Goal: Contribute content: Add original content to the website for others to see

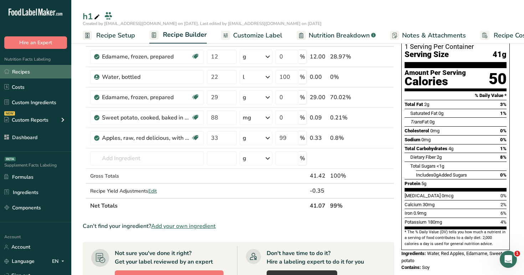
click at [52, 72] on link "Recipes" at bounding box center [35, 72] width 71 height 14
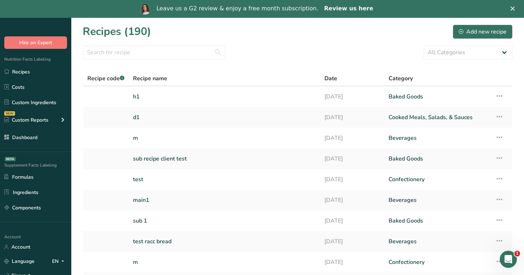
click at [350, 6] on link "Review us here" at bounding box center [348, 9] width 49 height 8
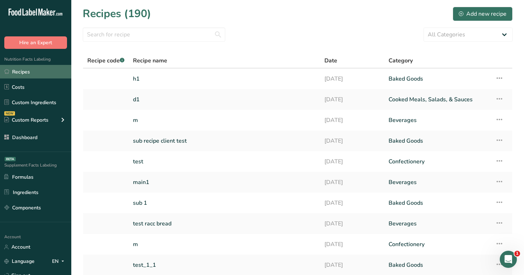
click at [34, 71] on link "Recipes" at bounding box center [35, 72] width 71 height 14
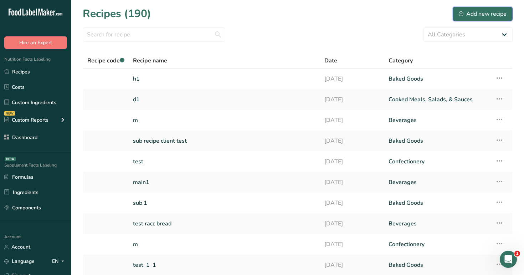
click at [470, 10] on div "Add new recipe" at bounding box center [483, 14] width 48 height 9
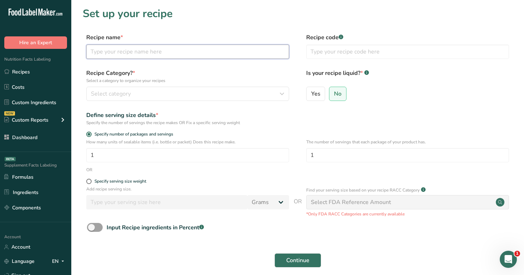
click at [222, 54] on input "text" at bounding box center [187, 52] width 203 height 14
type input "d"
type input "m"
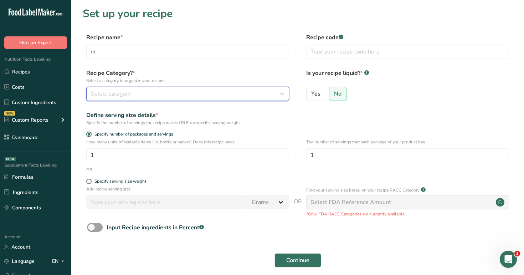
click at [192, 90] on div "Select category" at bounding box center [185, 94] width 189 height 9
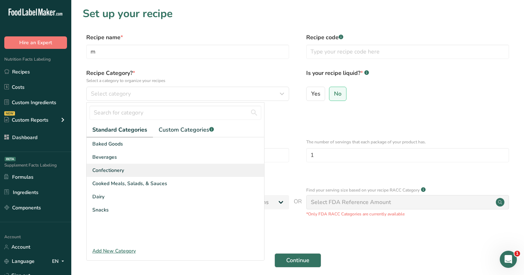
click at [176, 164] on div "Confectionery" at bounding box center [176, 170] width 178 height 13
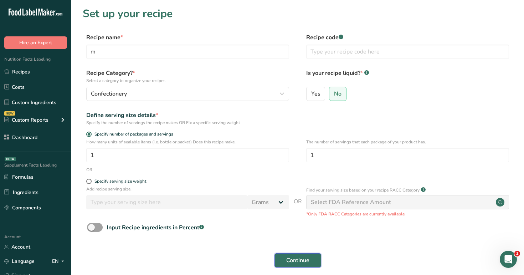
click at [308, 267] on button "Continue" at bounding box center [298, 260] width 47 height 14
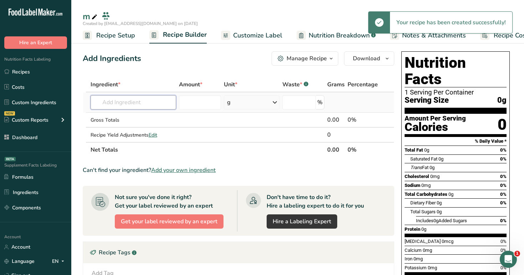
click at [146, 101] on input "text" at bounding box center [134, 102] width 86 height 14
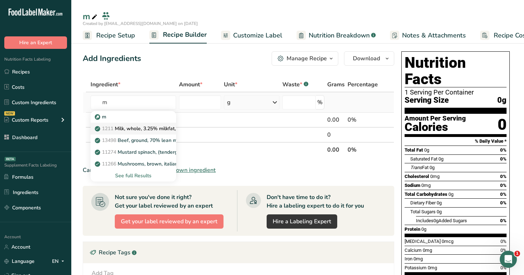
click at [143, 125] on p "1211 Milk, whole, 3.25% milkfat, without added vitamin A and [MEDICAL_DATA]" at bounding box center [191, 128] width 190 height 7
type input "Milk, whole, 3.25% milkfat, without added vitamin A and [MEDICAL_DATA]"
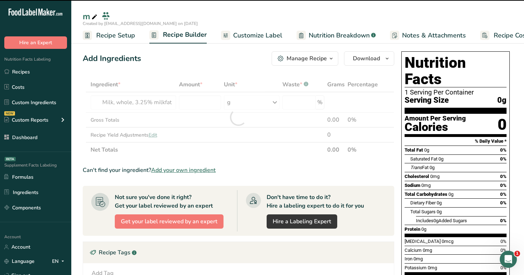
type input "0"
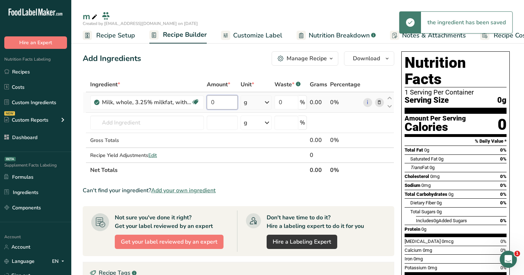
click at [220, 104] on input "0" at bounding box center [222, 102] width 31 height 14
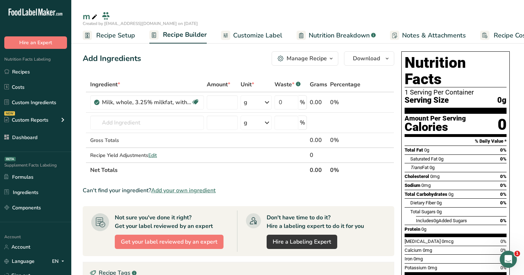
click at [223, 61] on div "Add Ingredients Manage Recipe Delete Recipe Duplicate Recipe Scale Recipe Save …" at bounding box center [239, 58] width 312 height 14
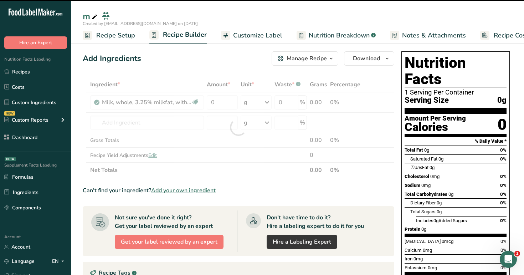
click at [222, 102] on div at bounding box center [239, 127] width 312 height 101
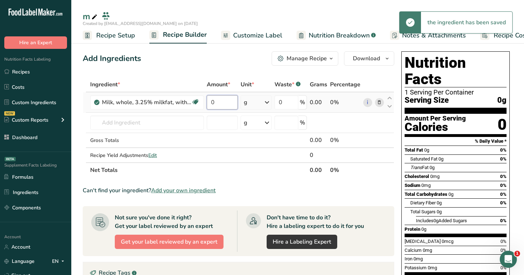
click at [215, 104] on input "0" at bounding box center [222, 102] width 31 height 14
type input "80"
click at [161, 125] on div "Ingredient * Amount * Unit * Waste * .a-a{fill:#347362;}.b-a{fill:#fff;} Grams …" at bounding box center [239, 127] width 312 height 101
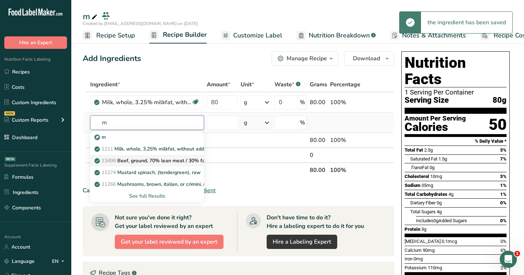
type input "m"
click at [162, 158] on p "13498 Beef, ground, 70% lean meat / 30% fat, raw" at bounding box center [157, 160] width 122 height 7
type input "Beef, ground, 70% lean meat / 30% fat, raw"
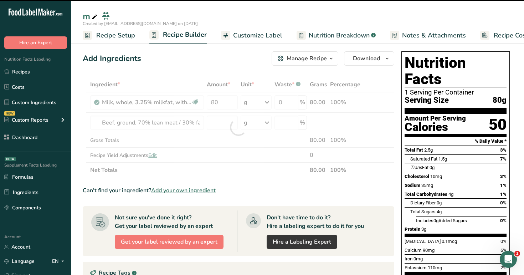
scroll to position [11, 0]
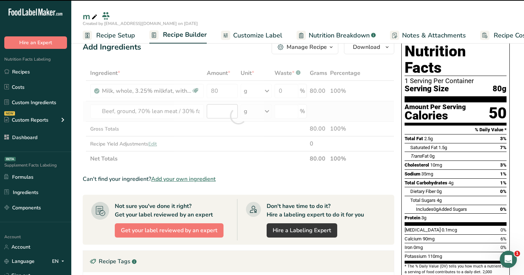
type input "0"
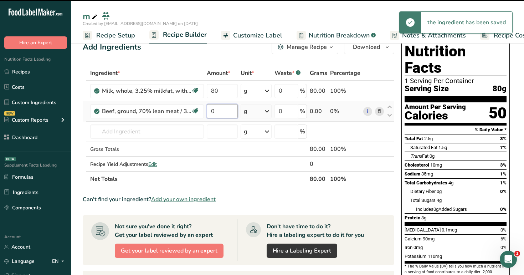
click at [220, 111] on input "0" at bounding box center [222, 111] width 31 height 14
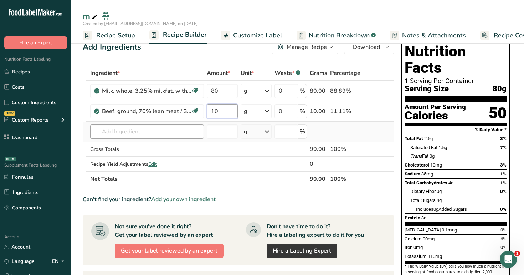
type input "10"
click at [164, 137] on div "Ingredient * Amount * Unit * Waste * .a-a{fill:#347362;}.b-a{fill:#fff;} Grams …" at bounding box center [239, 126] width 312 height 121
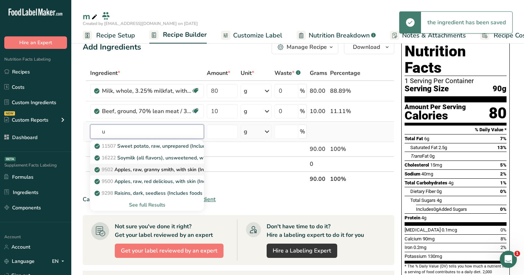
type input "u"
click at [154, 169] on p "9502 Apples, raw, granny [PERSON_NAME], with skin (Includes foods for USDA's Fo…" at bounding box center [210, 169] width 228 height 7
type input "Apples, raw, granny smith, with skin (Includes foods for USDA's Food Distributi…"
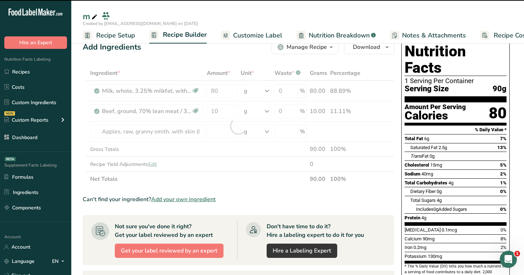
type input "0"
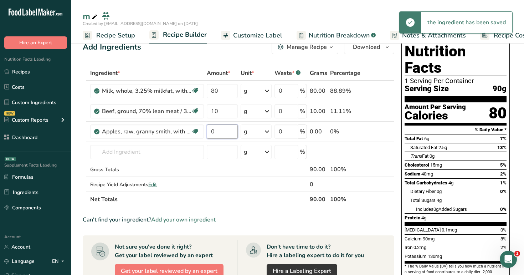
click at [223, 132] on input "0" at bounding box center [222, 132] width 31 height 14
type input "70"
click at [159, 156] on div "Ingredient * Amount * Unit * Waste * .a-a{fill:#347362;}.b-a{fill:#fff;} Grams …" at bounding box center [239, 136] width 312 height 141
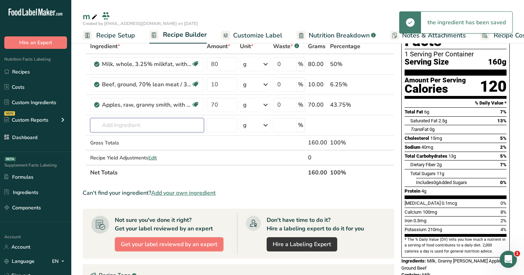
scroll to position [29, 0]
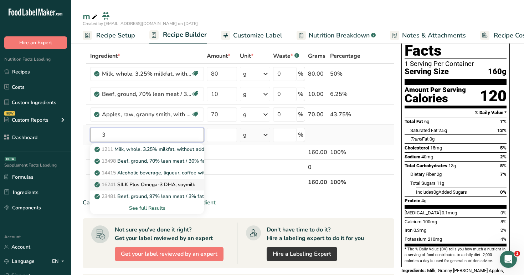
type input "3"
click at [168, 179] on link "16241 SILK Plus Omega-3 DHA, soymilk" at bounding box center [147, 185] width 114 height 12
type input "SILK Plus Omega-3 DHA, soymilk"
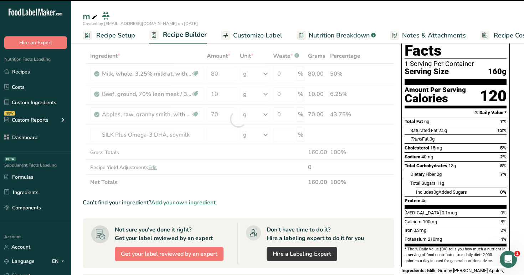
type input "0"
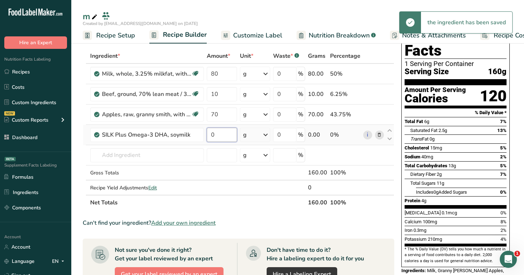
click at [221, 136] on input "0" at bounding box center [222, 135] width 30 height 14
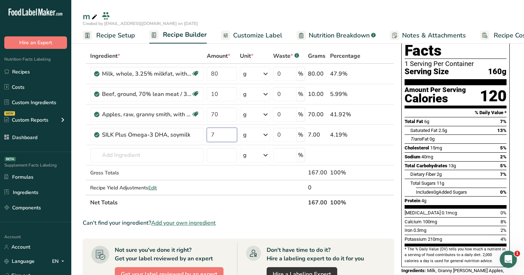
type input "7"
click at [434, 179] on div "Total Sugars 11g" at bounding box center [459, 183] width 96 height 9
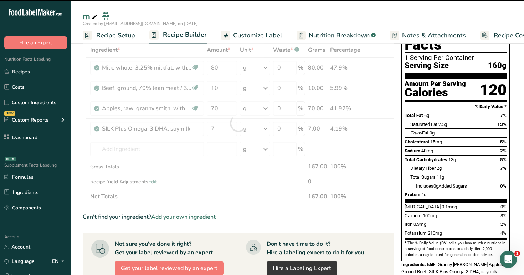
scroll to position [37, 0]
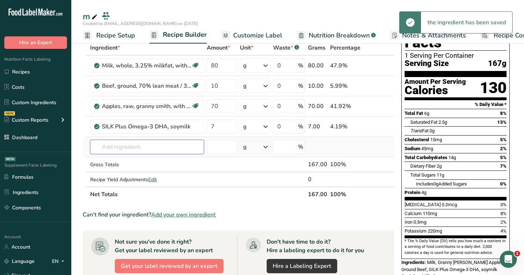
click at [151, 149] on input "text" at bounding box center [147, 147] width 114 height 14
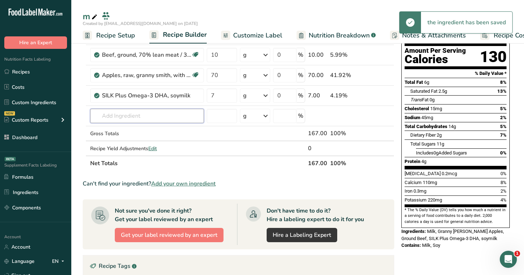
scroll to position [70, 0]
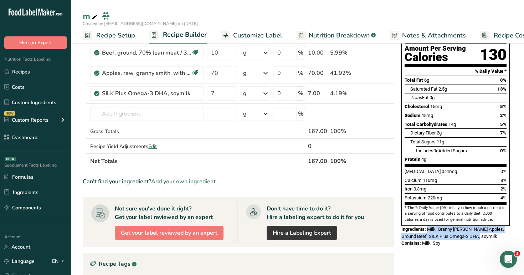
drag, startPoint x: 428, startPoint y: 212, endPoint x: 486, endPoint y: 218, distance: 58.1
click at [486, 226] on div "Ingredients: Milk, Granny [PERSON_NAME] Apples, Ground Beef, SILK Plus Omega-3 …" at bounding box center [456, 233] width 108 height 14
copy span "Milk, Granny [PERSON_NAME] Apples, Ground Beef, SILK Plus Omega-3 DHA, soymilk"
click at [152, 146] on span "Edit" at bounding box center [152, 146] width 9 height 7
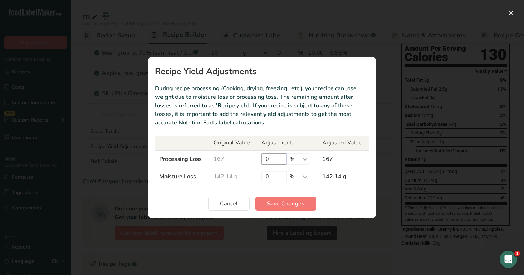
click at [268, 160] on input "0" at bounding box center [274, 158] width 25 height 11
type input "10"
click at [269, 177] on input "0" at bounding box center [274, 176] width 25 height 11
type input "90"
click at [273, 201] on span "Save Changes" at bounding box center [285, 203] width 37 height 9
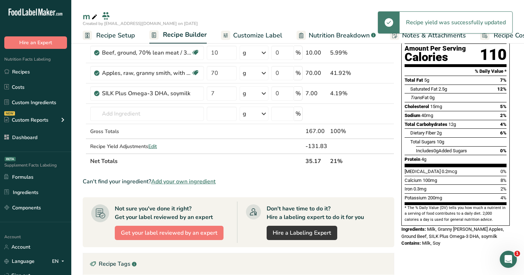
click at [394, 191] on section "Ingredient * Amount * Unit * Waste * .a-a{fill:#347362;}.b-a{fill:#fff;} Grams …" at bounding box center [239, 212] width 312 height 410
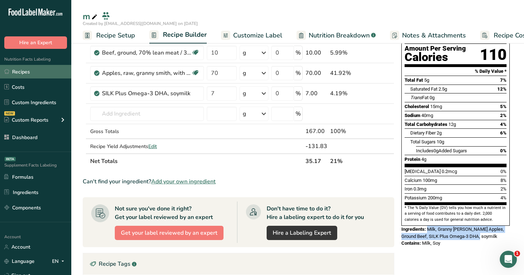
click at [41, 76] on link "Recipes" at bounding box center [35, 72] width 71 height 14
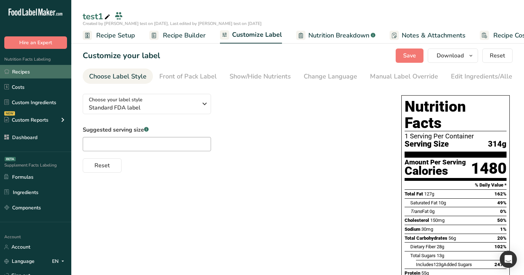
click at [44, 74] on link "Recipes" at bounding box center [35, 72] width 71 height 14
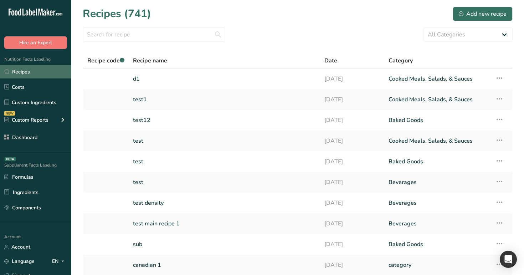
click at [47, 71] on link "Recipes" at bounding box center [35, 72] width 71 height 14
click at [34, 71] on link "Recipes" at bounding box center [35, 72] width 71 height 14
